Goal: Task Accomplishment & Management: Use online tool/utility

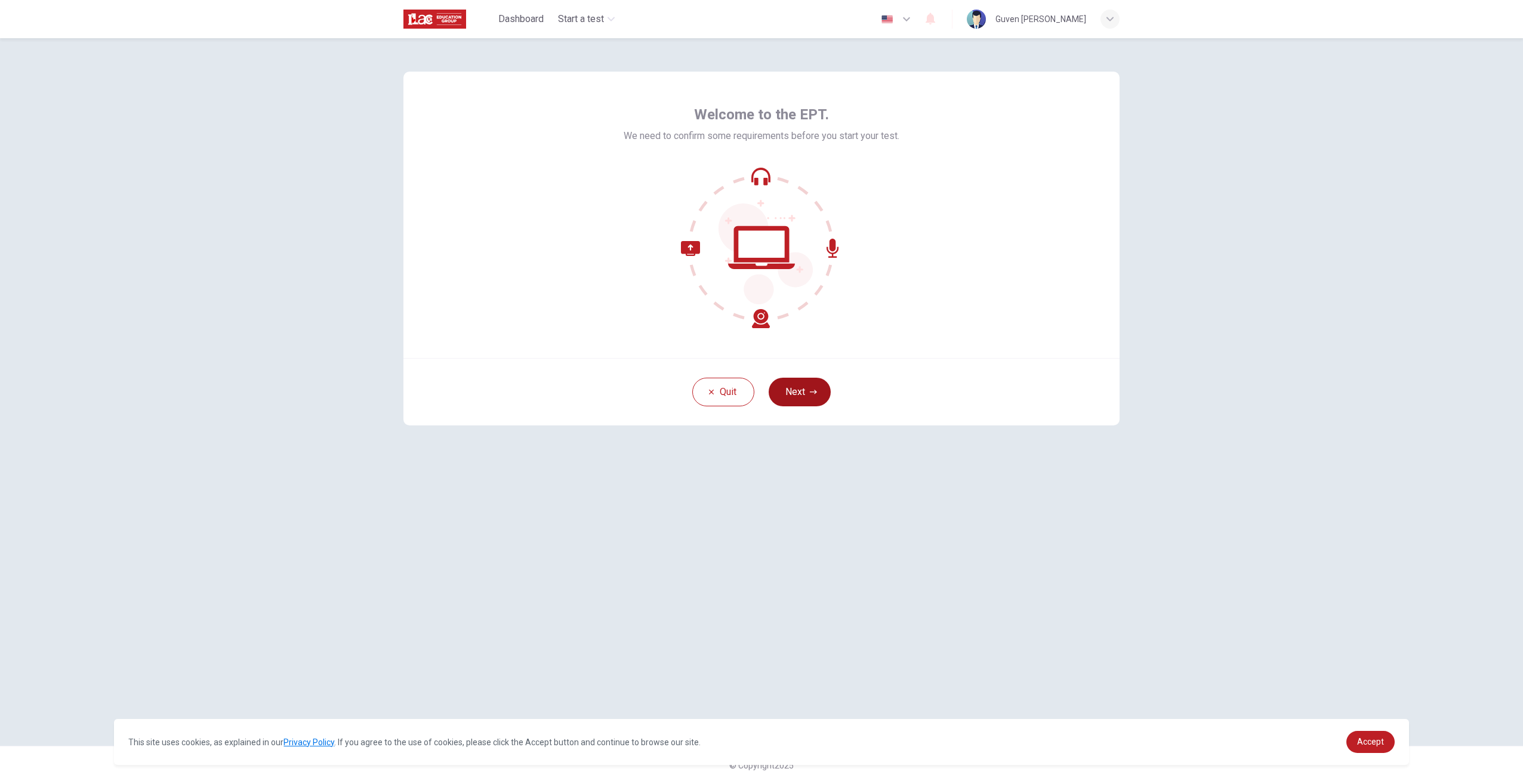
click at [807, 403] on button "Next" at bounding box center [799, 391] width 62 height 28
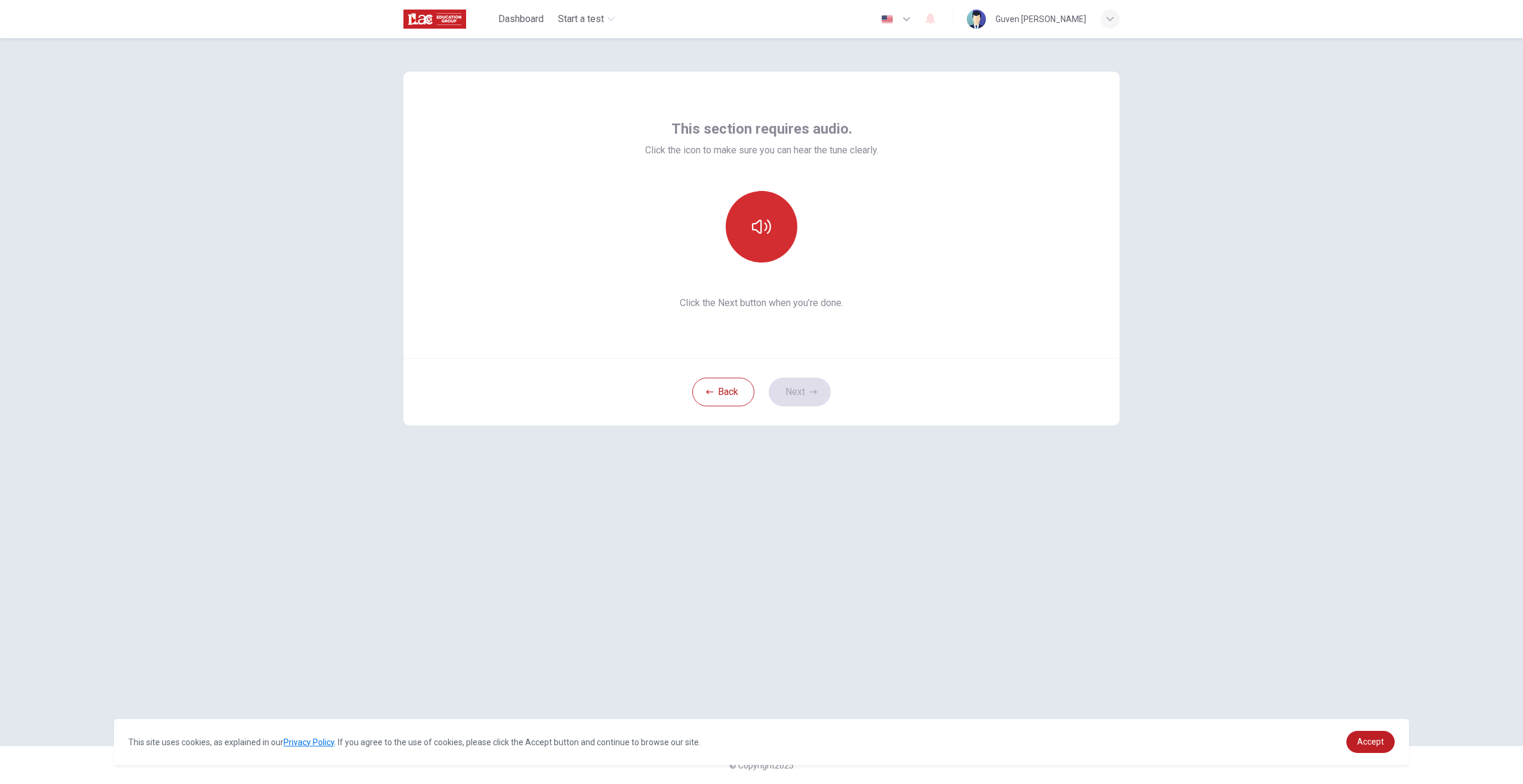
click at [766, 239] on button "button" at bounding box center [761, 226] width 71 height 71
click at [817, 386] on button "Next" at bounding box center [799, 391] width 62 height 28
click at [782, 217] on div at bounding box center [762, 226] width 129 height 71
click at [798, 258] on div "Record" at bounding box center [762, 226] width 129 height 71
click at [769, 247] on div "Record" at bounding box center [761, 226] width 71 height 71
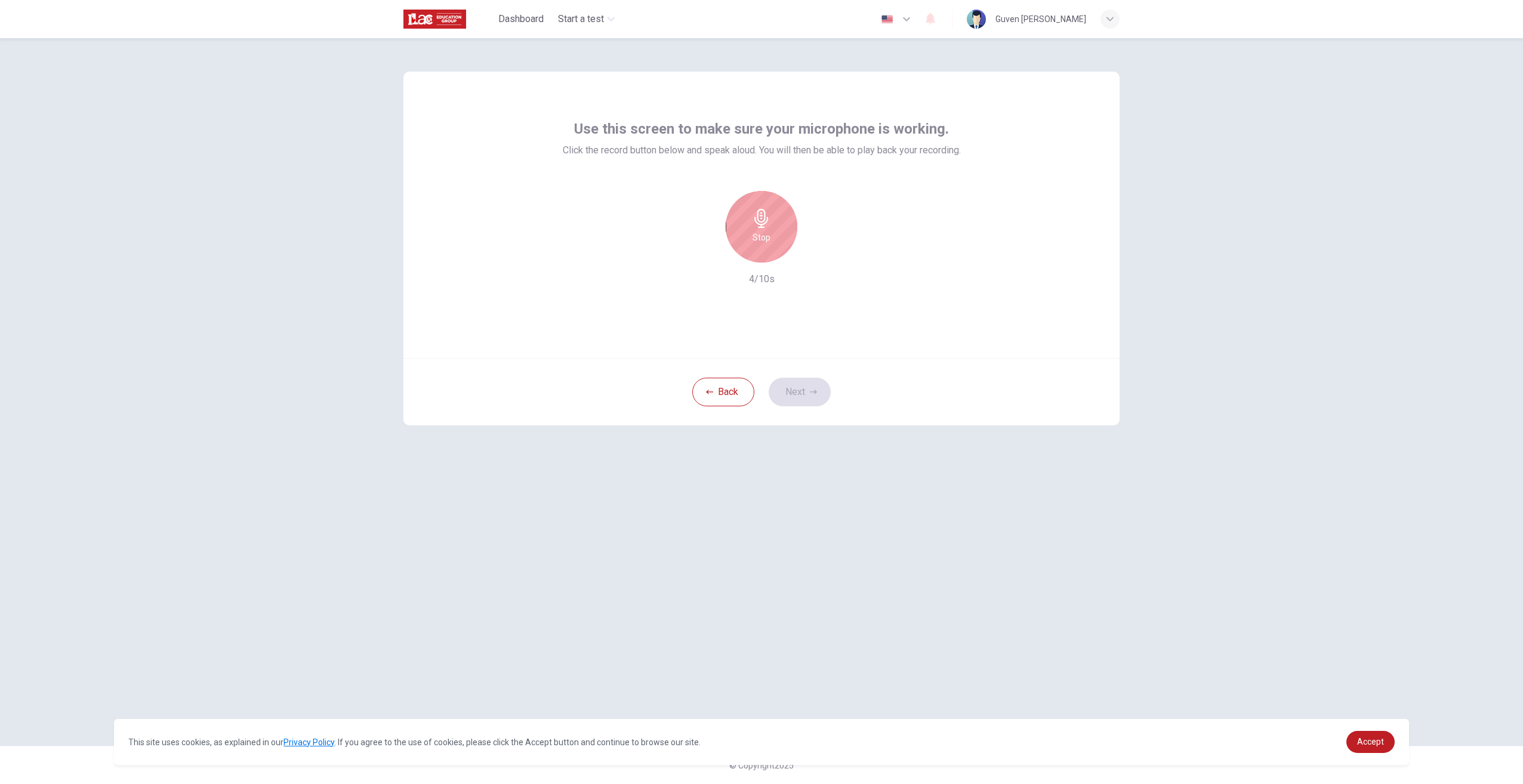
click at [779, 214] on div "Stop" at bounding box center [761, 226] width 71 height 71
click at [820, 247] on div "button" at bounding box center [816, 253] width 19 height 19
click at [704, 260] on div "button" at bounding box center [706, 253] width 19 height 19
click at [745, 240] on div "Record" at bounding box center [761, 226] width 71 height 71
click at [771, 223] on div "Stop" at bounding box center [761, 226] width 71 height 71
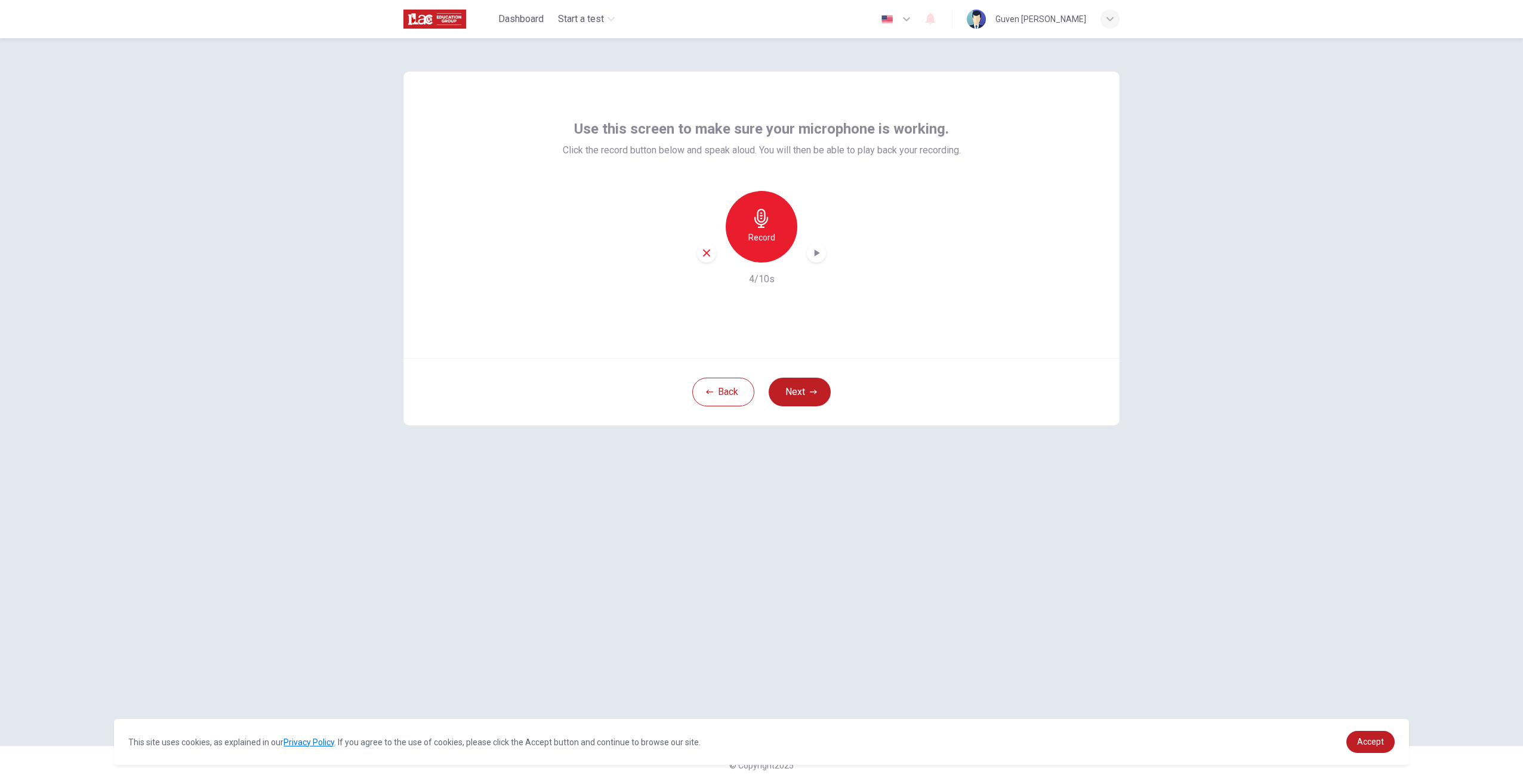
click at [817, 259] on div "button" at bounding box center [816, 253] width 19 height 19
